Goal: Information Seeking & Learning: Learn about a topic

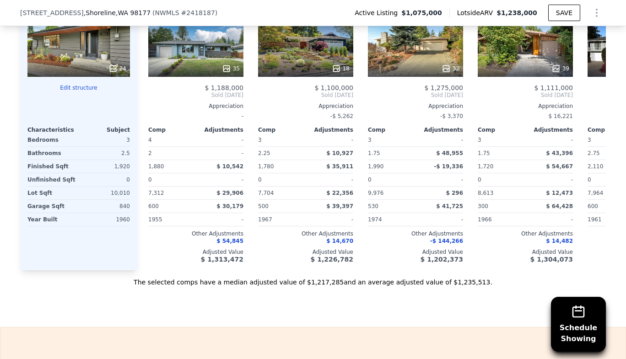
scroll to position [962, 0]
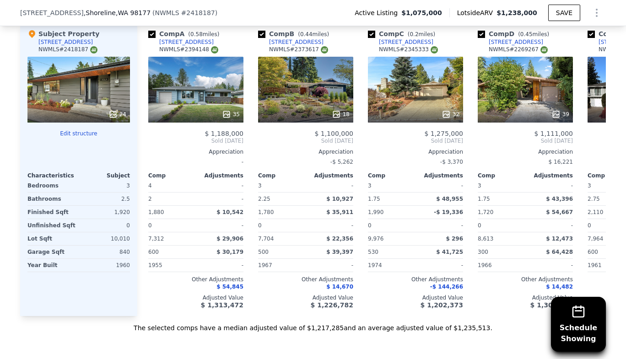
click at [538, 96] on div "39" at bounding box center [525, 90] width 95 height 66
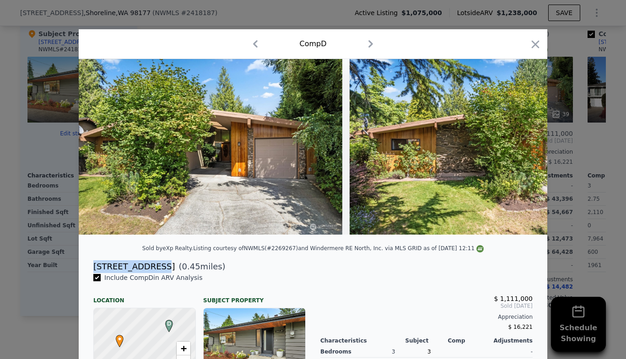
drag, startPoint x: 91, startPoint y: 272, endPoint x: 149, endPoint y: 270, distance: 57.7
click at [149, 270] on div "[STREET_ADDRESS]" at bounding box center [133, 266] width 81 height 13
copy div "[STREET_ADDRESS]"
click at [521, 146] on icon at bounding box center [523, 147] width 18 height 18
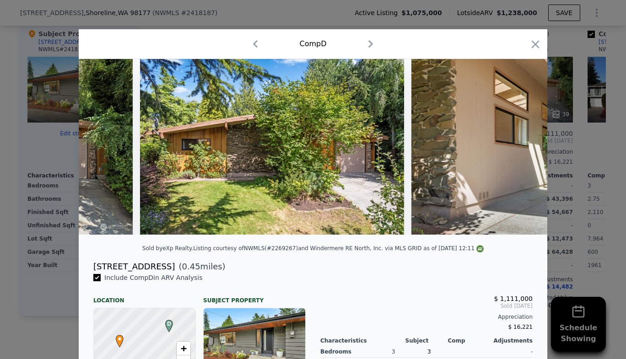
scroll to position [0, 220]
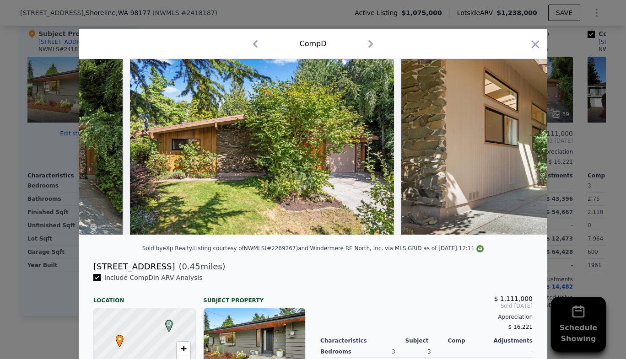
click at [521, 146] on img at bounding box center [533, 147] width 264 height 176
click at [521, 149] on icon at bounding box center [523, 146] width 5 height 9
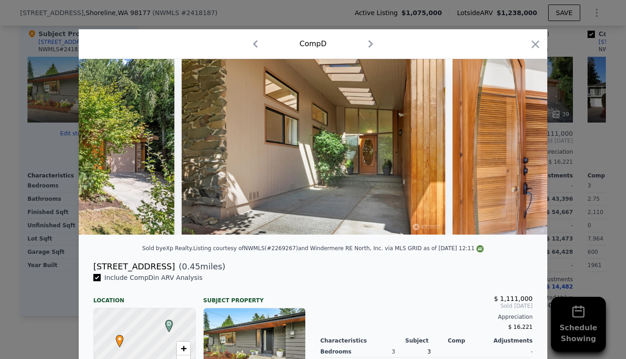
click at [521, 149] on img at bounding box center [585, 147] width 264 height 176
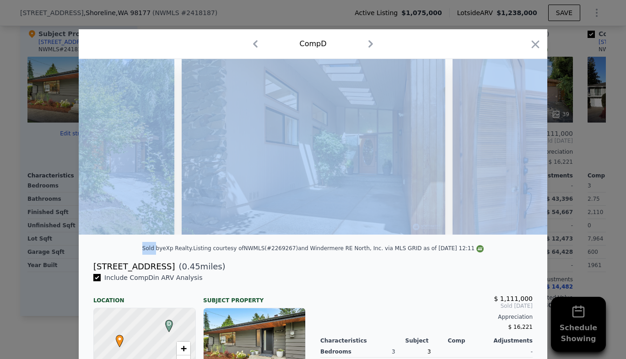
click at [521, 149] on icon at bounding box center [523, 146] width 5 height 9
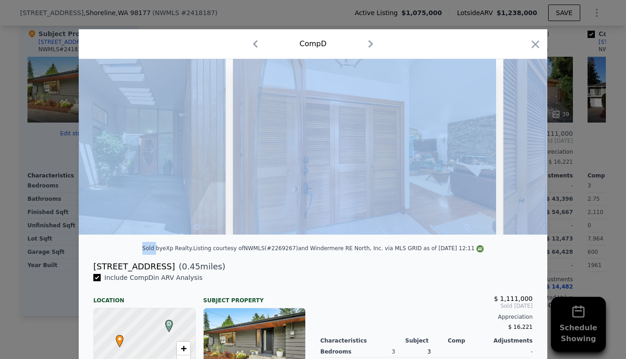
click at [521, 149] on img at bounding box center [635, 147] width 264 height 176
click at [521, 150] on icon at bounding box center [523, 146] width 5 height 9
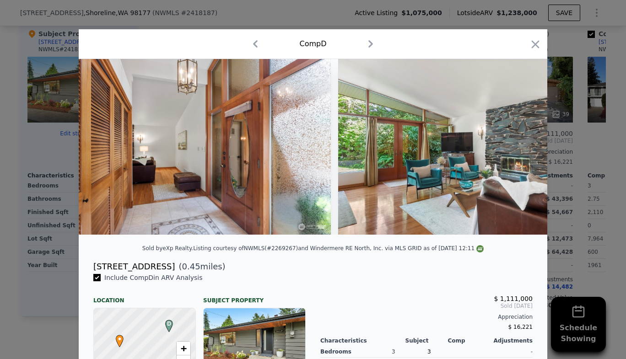
scroll to position [0, 1098]
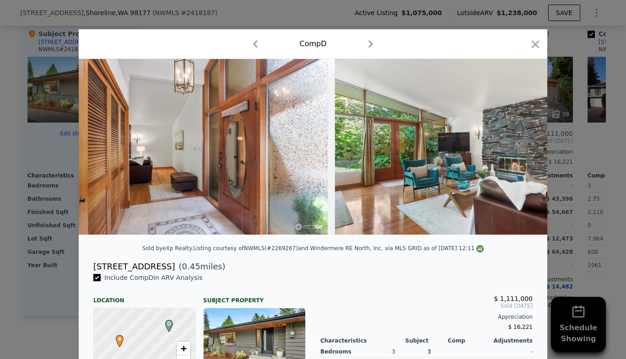
click at [520, 150] on div at bounding box center [313, 147] width 469 height 176
click at [521, 150] on icon at bounding box center [523, 146] width 5 height 9
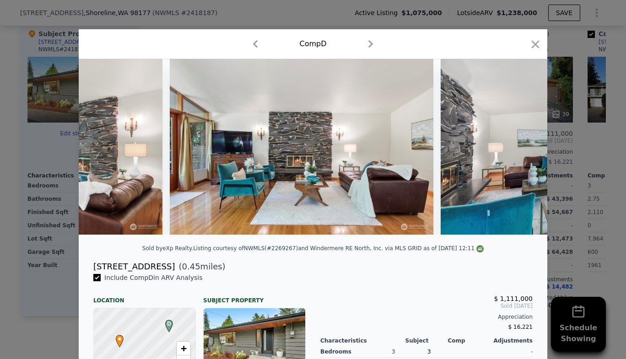
scroll to position [0, 1537]
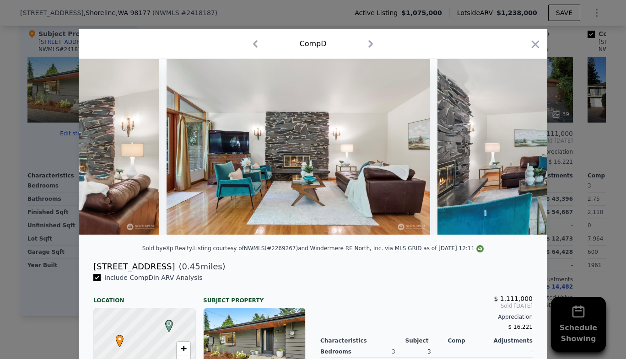
click at [520, 150] on div at bounding box center [313, 147] width 469 height 176
click at [521, 150] on icon at bounding box center [523, 146] width 5 height 9
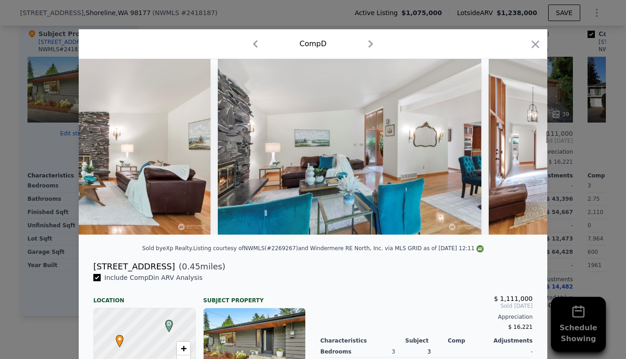
click at [520, 150] on div at bounding box center [313, 147] width 469 height 176
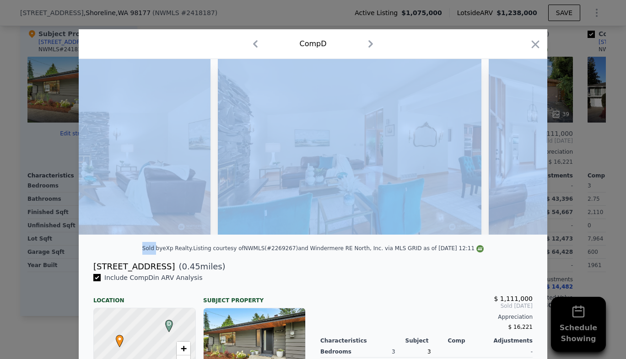
click at [521, 150] on icon at bounding box center [523, 146] width 5 height 9
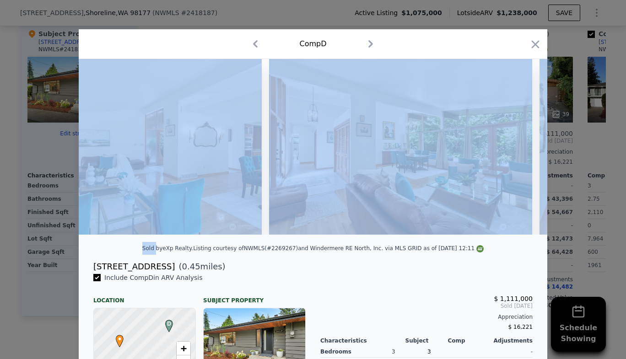
click at [520, 150] on img at bounding box center [401, 147] width 264 height 176
click at [521, 150] on icon at bounding box center [523, 146] width 5 height 9
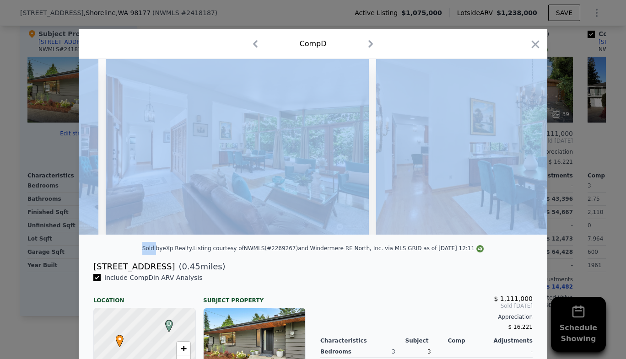
click at [520, 150] on img at bounding box center [508, 147] width 264 height 176
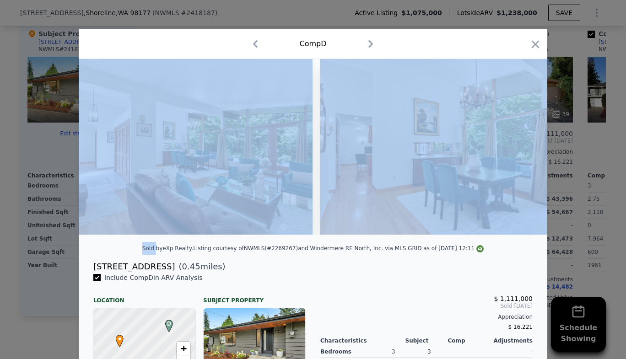
click at [520, 150] on img at bounding box center [452, 147] width 264 height 176
click at [520, 150] on div at bounding box center [313, 147] width 469 height 176
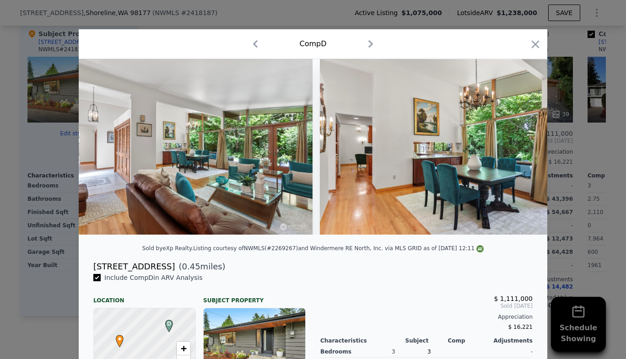
click at [521, 150] on icon at bounding box center [523, 146] width 5 height 9
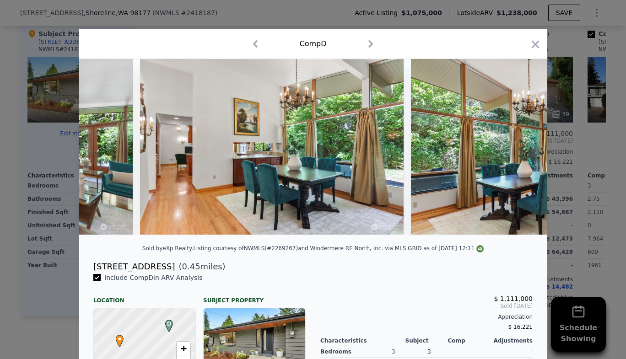
click at [520, 150] on img at bounding box center [543, 147] width 264 height 176
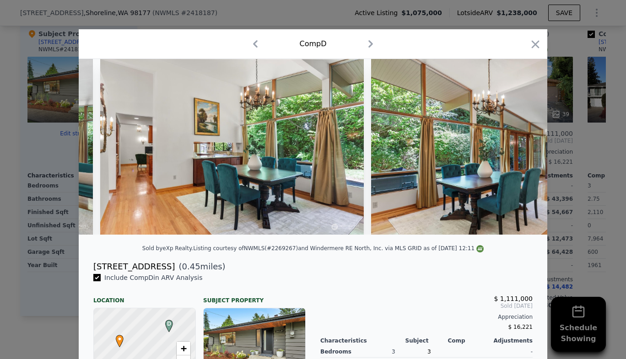
click at [520, 150] on div at bounding box center [313, 147] width 469 height 176
click at [521, 150] on icon at bounding box center [523, 146] width 5 height 9
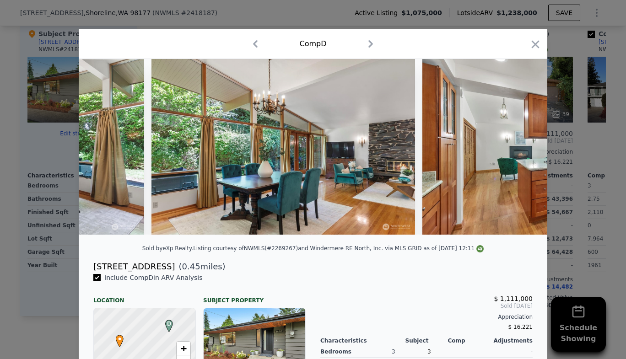
click at [521, 150] on icon at bounding box center [523, 146] width 5 height 9
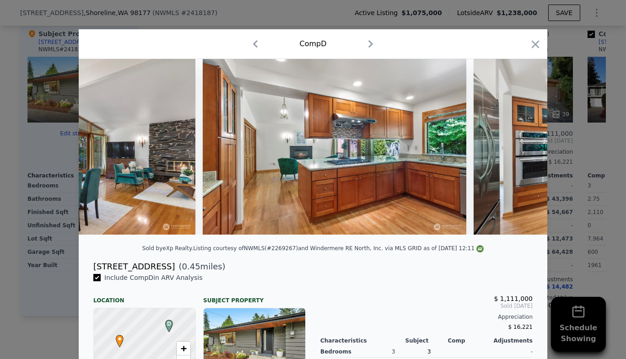
click at [521, 150] on icon at bounding box center [523, 146] width 5 height 9
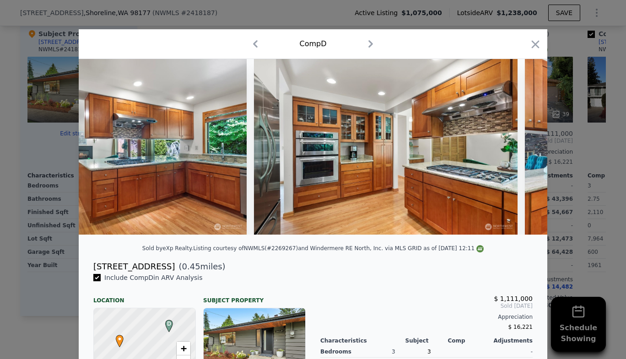
click at [521, 150] on icon at bounding box center [523, 146] width 5 height 9
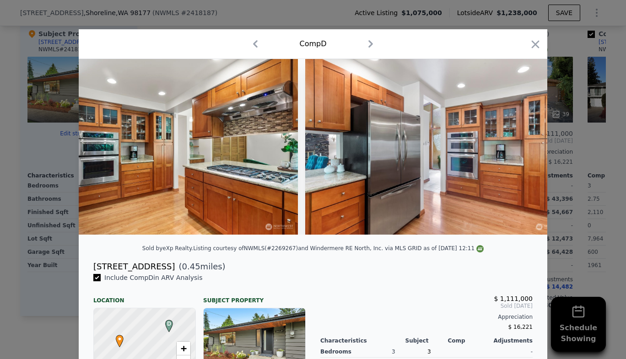
click at [521, 150] on icon at bounding box center [523, 146] width 5 height 9
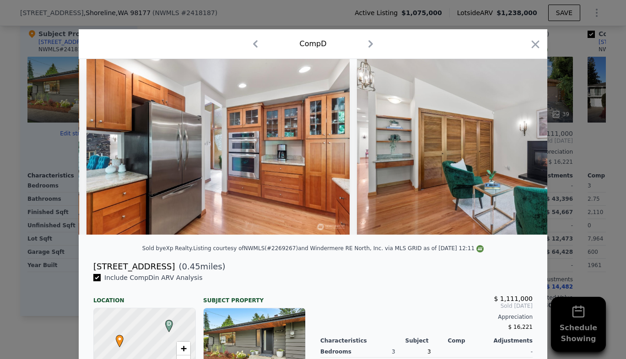
scroll to position [0, 3514]
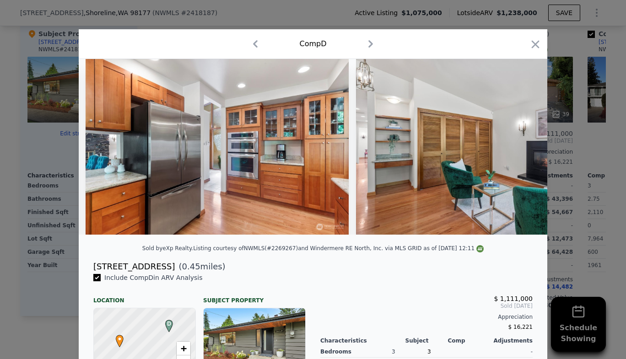
click at [520, 150] on div at bounding box center [313, 147] width 469 height 176
click at [521, 150] on icon at bounding box center [523, 146] width 5 height 9
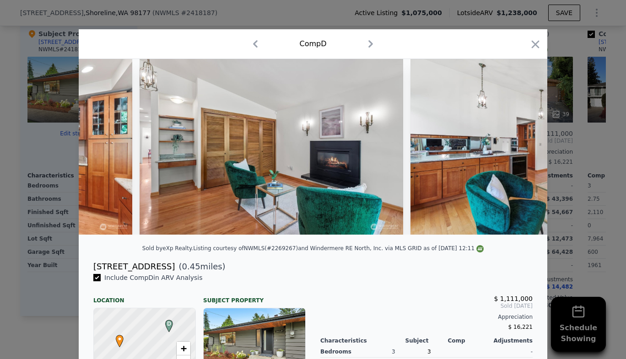
scroll to position [0, 3734]
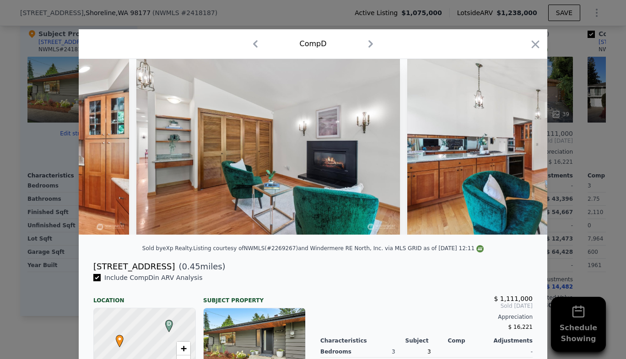
click at [521, 150] on icon at bounding box center [523, 146] width 5 height 9
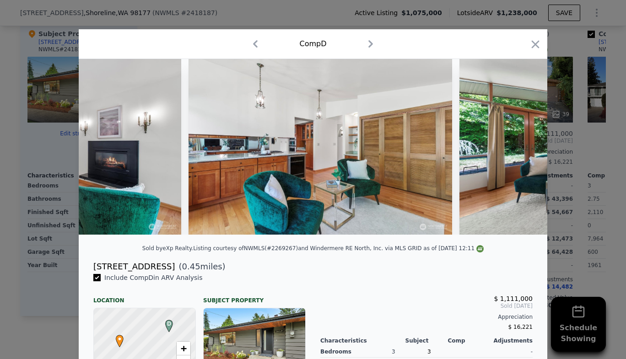
scroll to position [0, 3954]
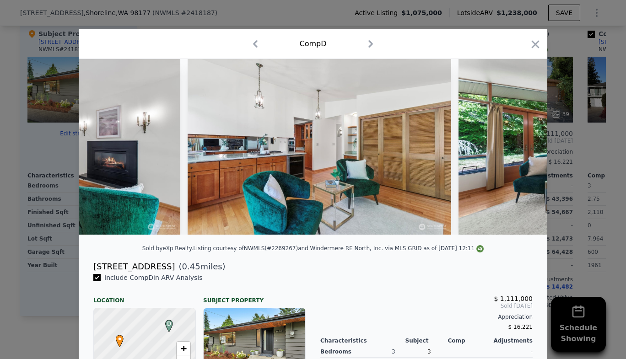
click at [520, 150] on div at bounding box center [313, 147] width 469 height 176
click at [521, 150] on icon at bounding box center [523, 146] width 5 height 9
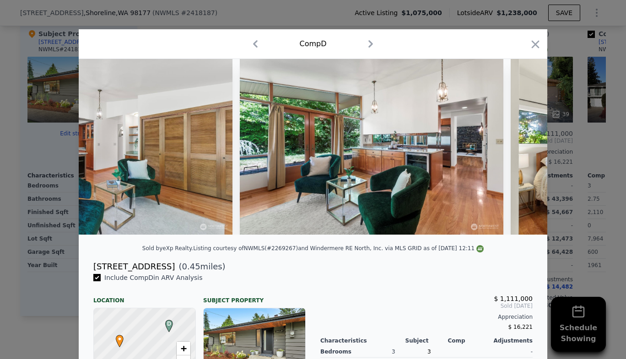
scroll to position [0, 4173]
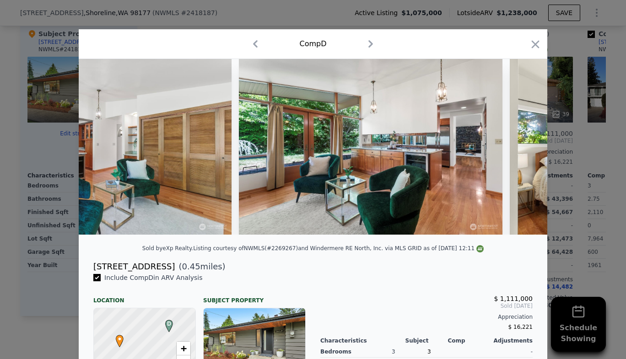
click at [521, 150] on icon at bounding box center [523, 146] width 5 height 9
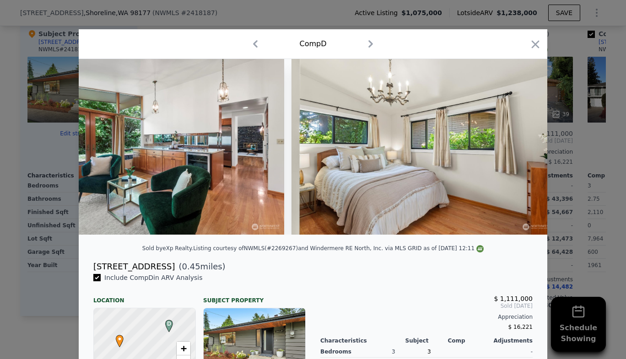
scroll to position [0, 4393]
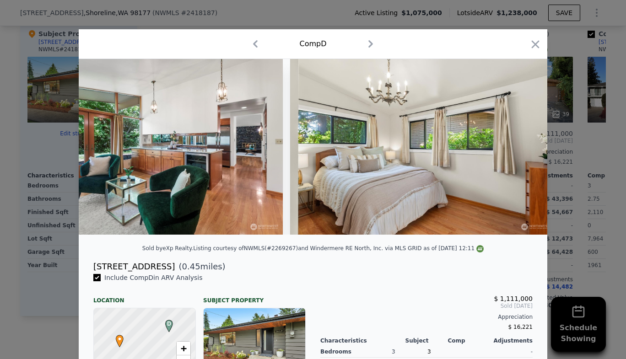
click at [520, 150] on div at bounding box center [313, 147] width 469 height 176
click at [521, 150] on icon at bounding box center [523, 146] width 5 height 9
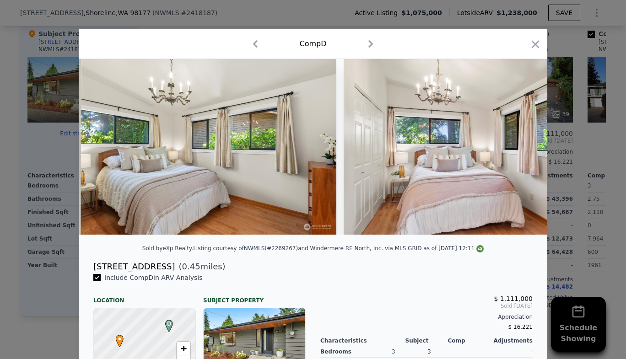
scroll to position [0, 4612]
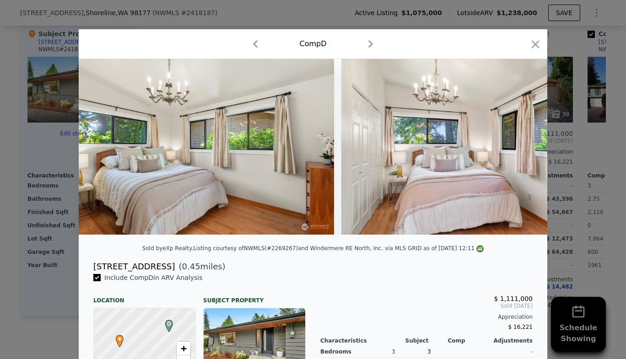
click at [520, 150] on div at bounding box center [313, 147] width 469 height 176
click at [521, 150] on icon at bounding box center [523, 146] width 5 height 9
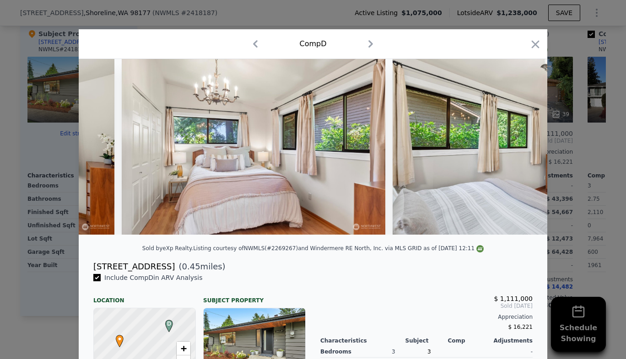
click at [520, 150] on div at bounding box center [313, 147] width 469 height 176
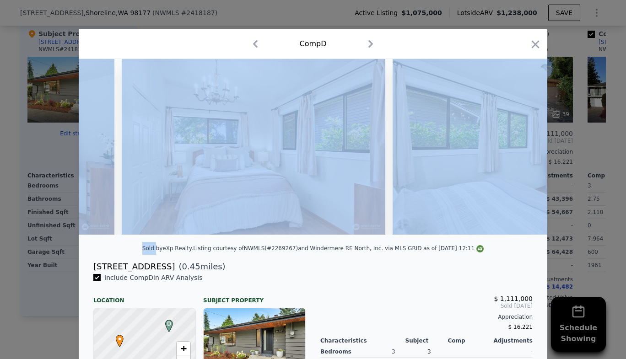
click at [521, 150] on icon at bounding box center [523, 146] width 5 height 9
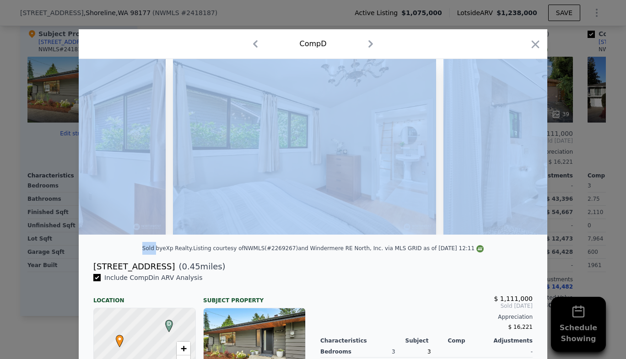
click at [520, 150] on img at bounding box center [575, 147] width 264 height 176
click at [518, 152] on icon at bounding box center [523, 147] width 18 height 18
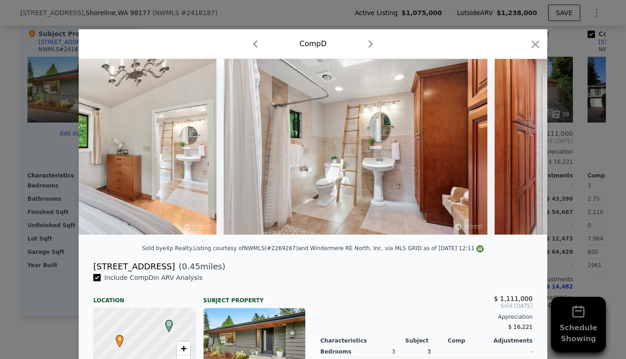
click at [518, 152] on icon at bounding box center [523, 147] width 18 height 18
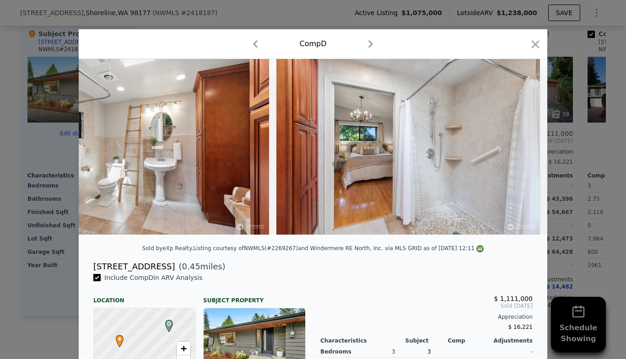
scroll to position [0, 5491]
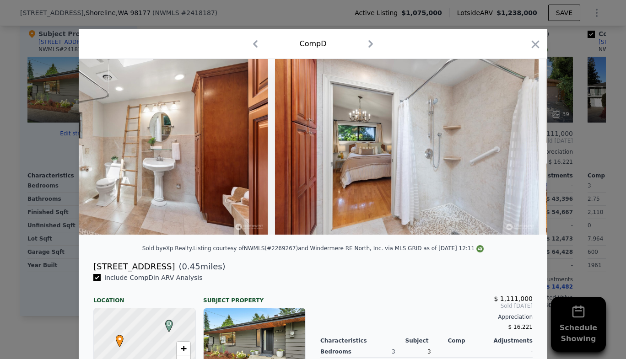
click at [518, 152] on div at bounding box center [313, 147] width 469 height 176
click at [534, 43] on icon "button" at bounding box center [536, 44] width 8 height 8
